Goal: Transaction & Acquisition: Book appointment/travel/reservation

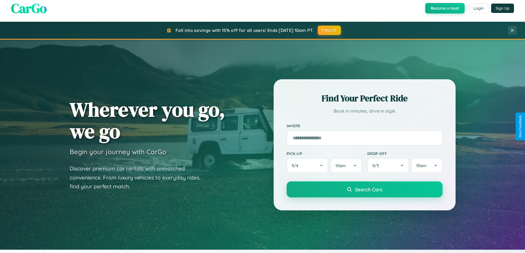
scroll to position [379, 0]
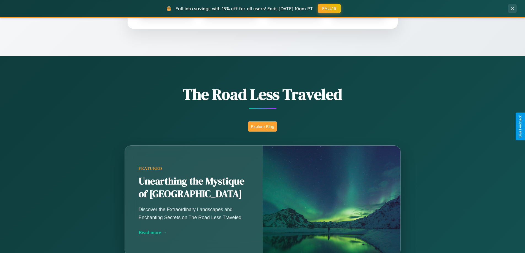
click at [262, 127] on button "Explore Blog" at bounding box center [262, 127] width 29 height 10
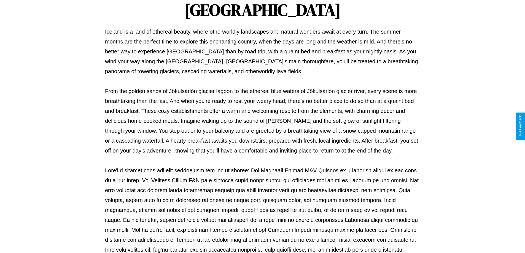
scroll to position [178, 0]
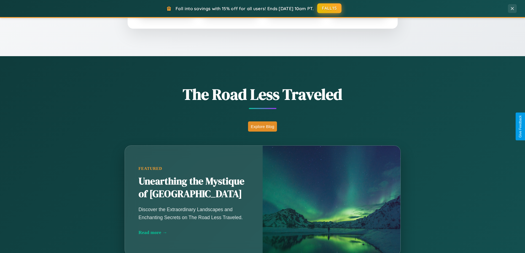
click at [330, 8] on button "FALL15" at bounding box center [329, 8] width 24 height 10
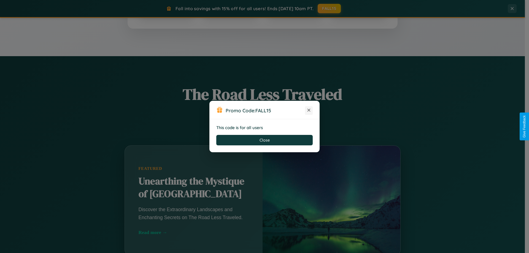
click at [309, 111] on icon at bounding box center [309, 111] width 6 height 6
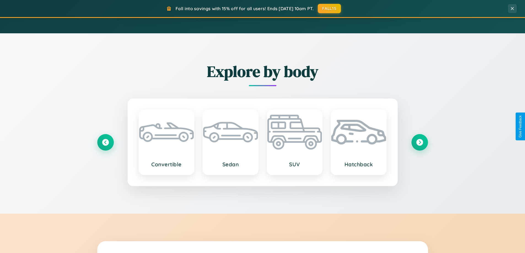
scroll to position [633, 0]
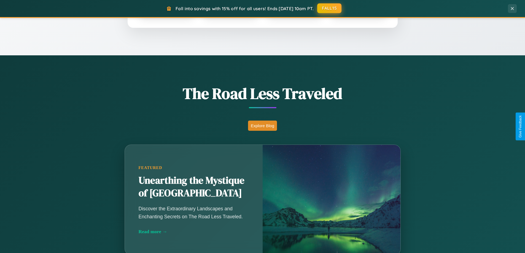
click at [330, 8] on button "FALL15" at bounding box center [329, 8] width 24 height 10
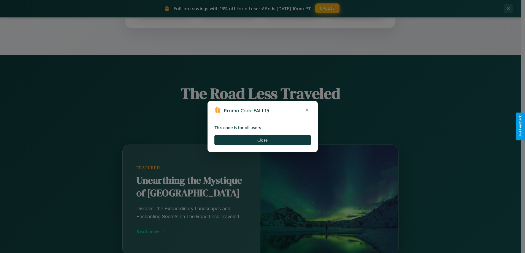
scroll to position [379, 0]
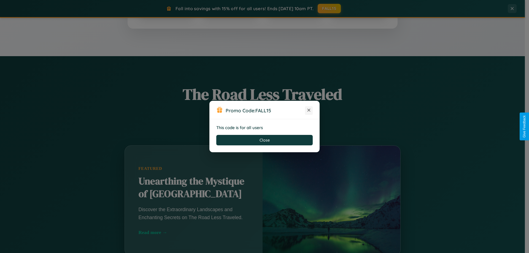
click at [309, 111] on icon at bounding box center [309, 111] width 6 height 6
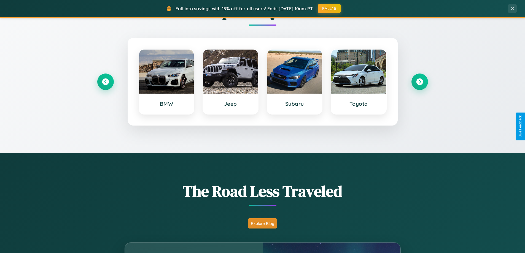
scroll to position [0, 0]
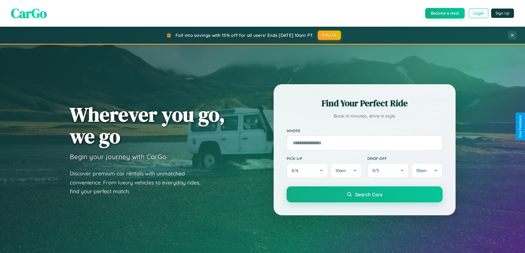
click at [478, 13] on button "Login" at bounding box center [479, 13] width 20 height 10
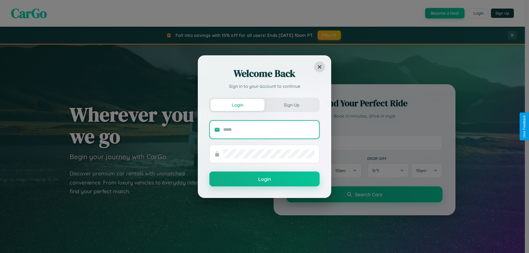
click at [269, 130] on input "text" at bounding box center [269, 129] width 92 height 9
type input "**********"
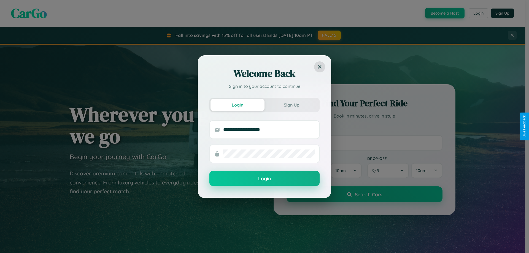
click at [265, 179] on button "Login" at bounding box center [265, 178] width 110 height 15
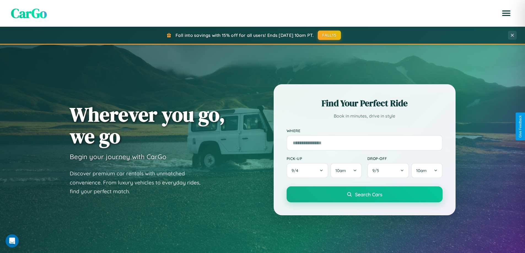
scroll to position [16, 0]
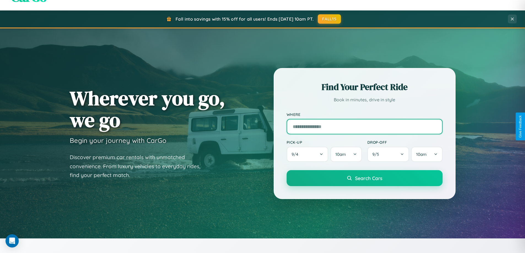
click at [364, 127] on input "text" at bounding box center [365, 126] width 156 height 15
type input "**********"
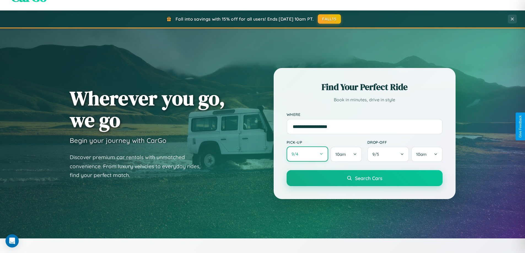
click at [307, 154] on button "9 / 4" at bounding box center [308, 154] width 42 height 15
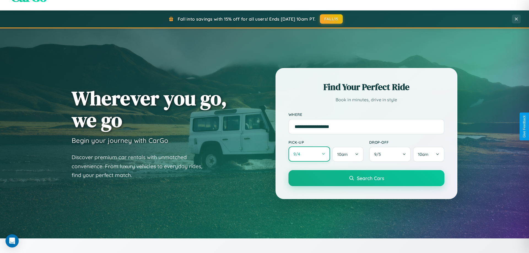
select select "*"
select select "****"
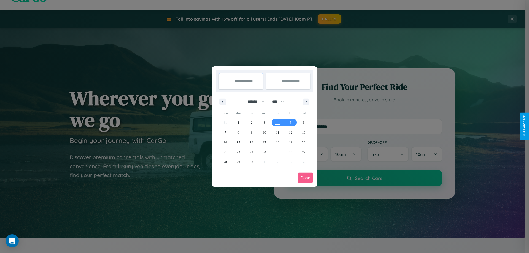
drag, startPoint x: 254, startPoint y: 102, endPoint x: 265, endPoint y: 111, distance: 14.1
click at [254, 102] on select "******* ******** ***** ***** *** **** **** ****** ********* ******* ******** **…" at bounding box center [254, 101] width 23 height 9
drag, startPoint x: 281, startPoint y: 102, endPoint x: 265, endPoint y: 111, distance: 18.3
click at [281, 102] on select "**** **** **** **** **** **** **** **** **** **** **** **** **** **** **** ****…" at bounding box center [278, 101] width 17 height 9
select select "*"
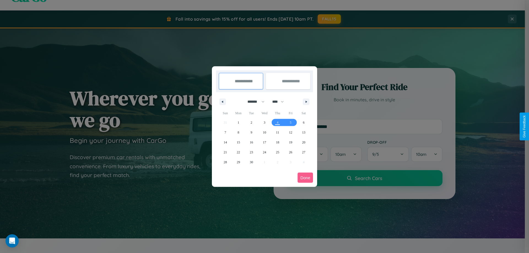
select select "****"
click at [291, 132] on span "11" at bounding box center [290, 133] width 3 height 10
type input "**********"
click at [238, 152] on span "21" at bounding box center [238, 152] width 3 height 10
type input "**********"
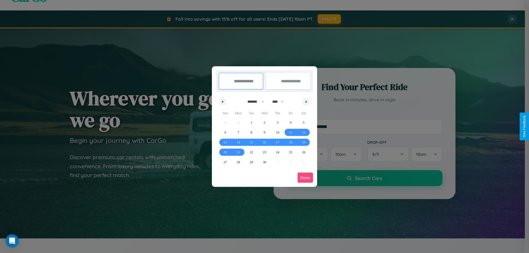
click at [305, 178] on button "Done" at bounding box center [305, 178] width 15 height 10
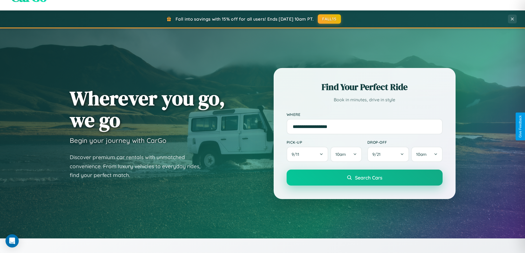
click at [364, 178] on span "Search Cars" at bounding box center [368, 178] width 27 height 6
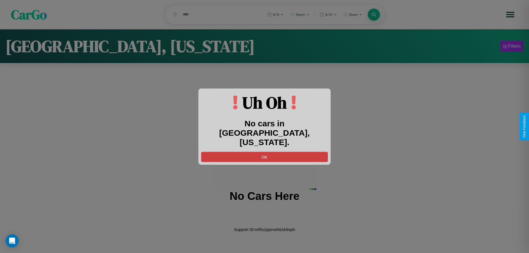
click at [265, 152] on button "OK" at bounding box center [264, 157] width 127 height 10
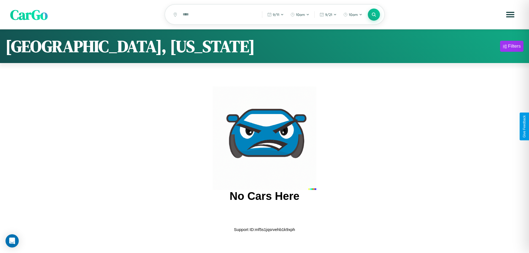
click at [29, 15] on span "CarGo" at bounding box center [28, 14] width 37 height 19
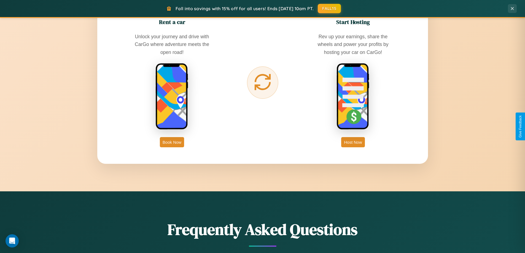
scroll to position [886, 0]
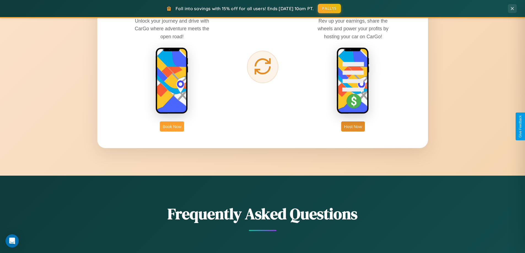
click at [172, 127] on button "Book Now" at bounding box center [172, 127] width 24 height 10
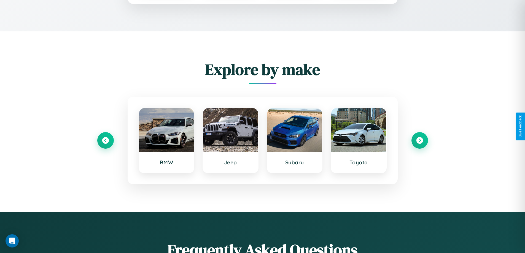
scroll to position [969, 0]
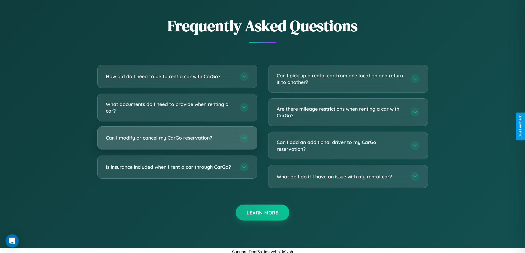
click at [177, 138] on h3 "Can I modify or cancel my CarGo reservation?" at bounding box center [170, 138] width 128 height 7
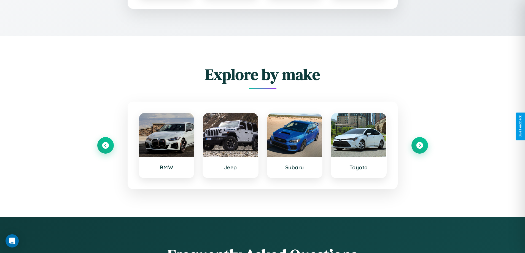
scroll to position [460, 0]
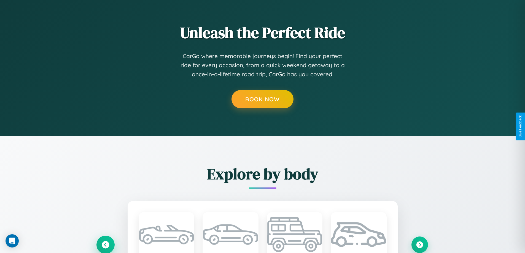
click at [105, 245] on icon at bounding box center [105, 244] width 9 height 9
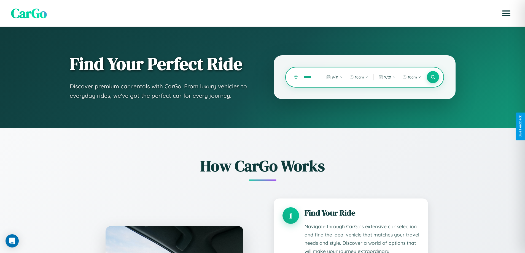
scroll to position [0, 2]
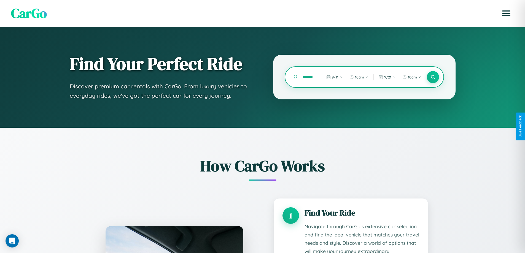
scroll to position [460, 0]
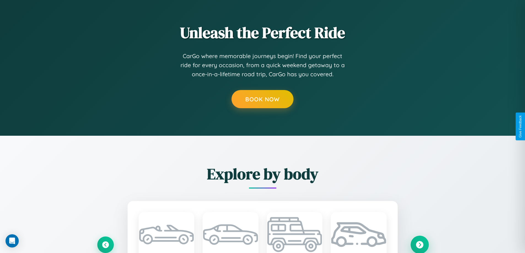
type input "********"
click at [420, 245] on icon at bounding box center [419, 244] width 7 height 7
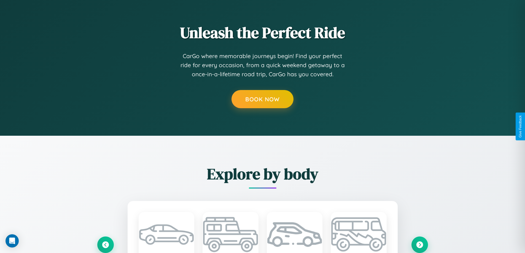
scroll to position [910, 0]
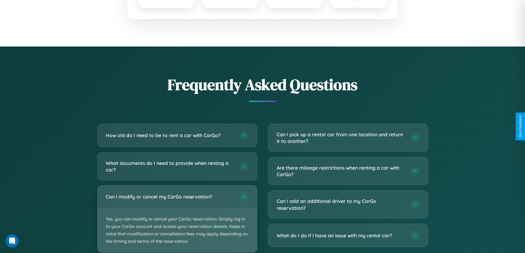
click at [177, 219] on p "Yes, you can modify or cancel your CarGo reservation. Simply log in to your Car…" at bounding box center [177, 231] width 159 height 44
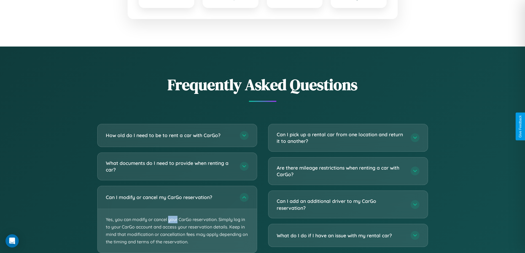
scroll to position [0, 0]
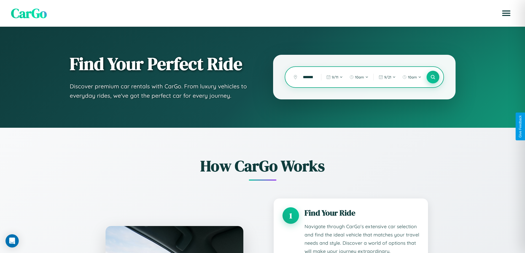
click at [433, 77] on icon at bounding box center [432, 77] width 5 height 5
